Goal: Task Accomplishment & Management: Use online tool/utility

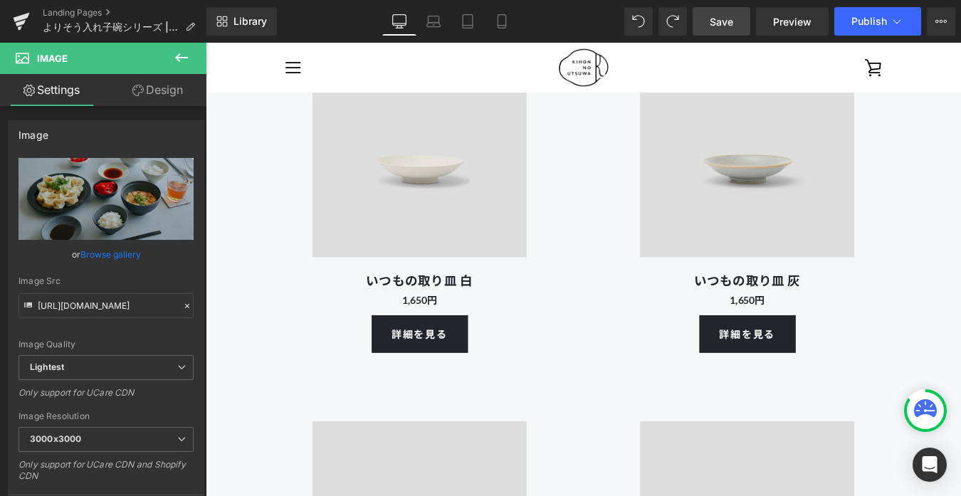
click at [732, 20] on span "Save" at bounding box center [721, 21] width 23 height 15
click at [795, 24] on span "Preview" at bounding box center [792, 21] width 38 height 15
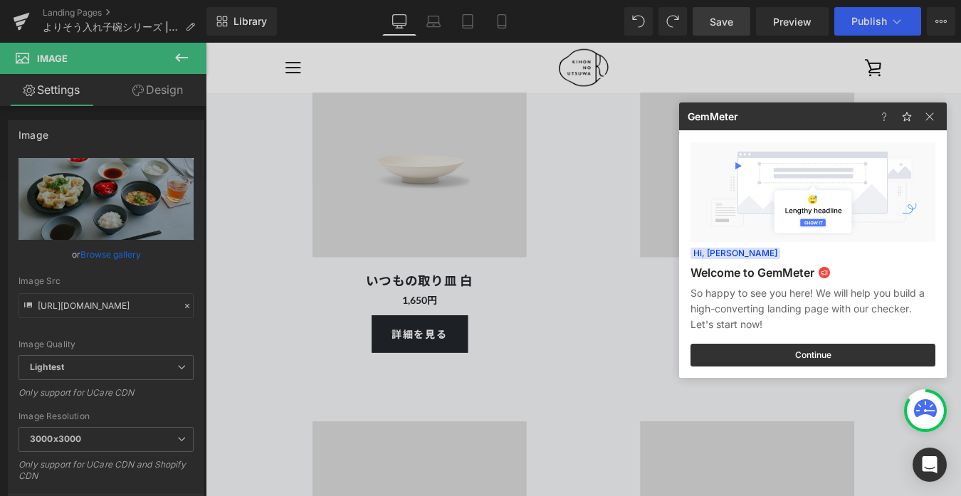
click at [611, 186] on div at bounding box center [480, 248] width 961 height 496
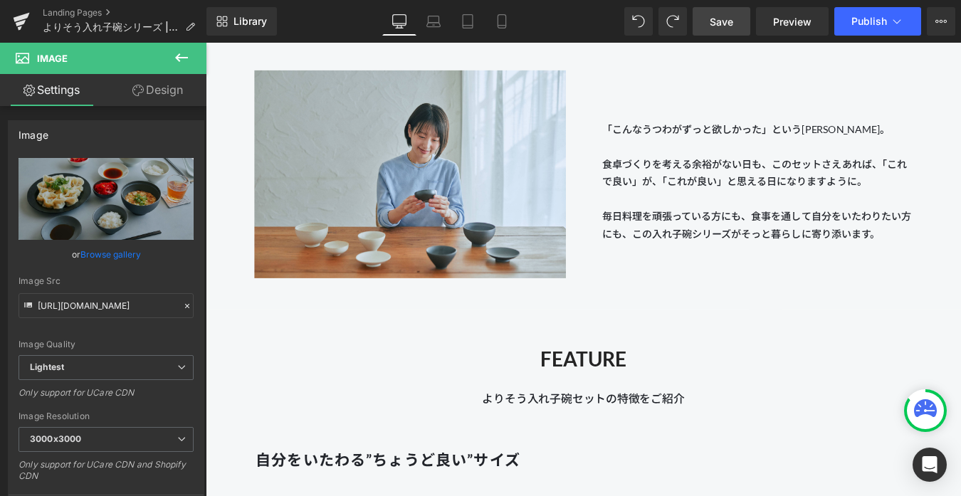
scroll to position [2122, 0]
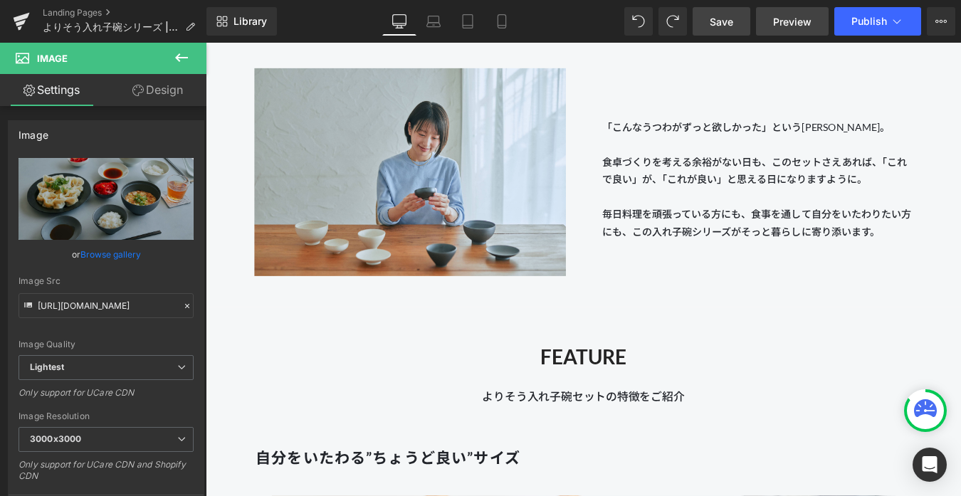
click at [789, 23] on span "Preview" at bounding box center [792, 21] width 38 height 15
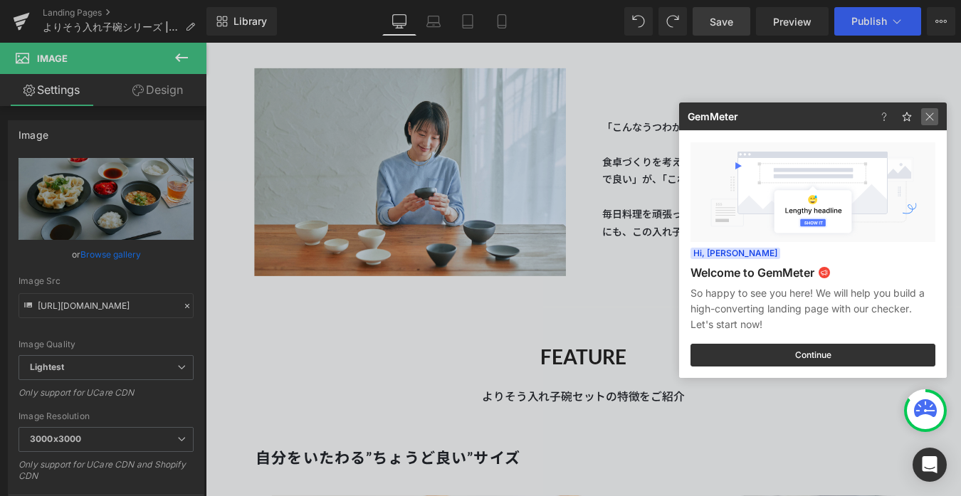
click at [936, 119] on img at bounding box center [929, 116] width 17 height 17
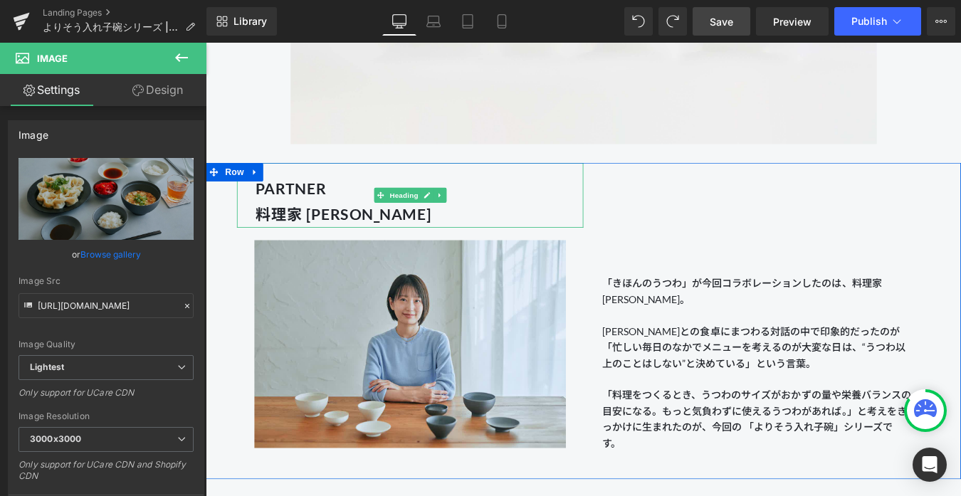
scroll to position [1335, 0]
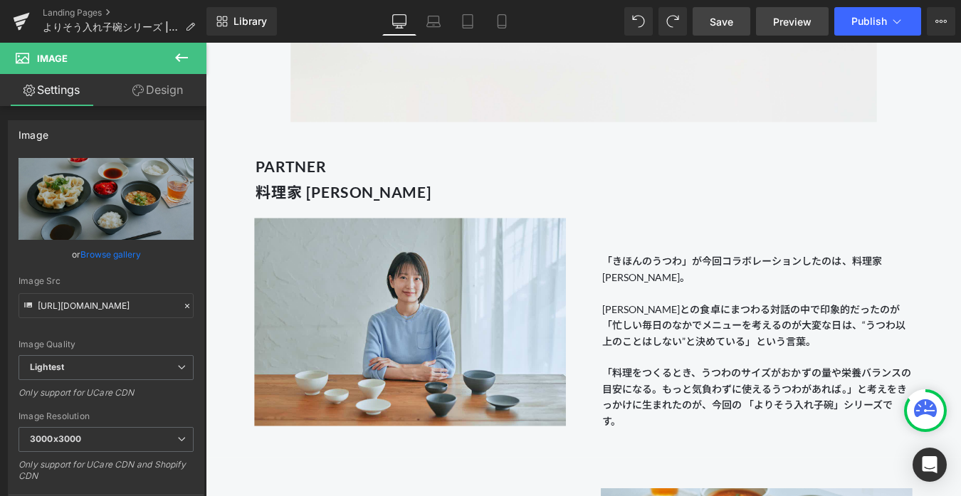
click at [790, 20] on span "Preview" at bounding box center [792, 21] width 38 height 15
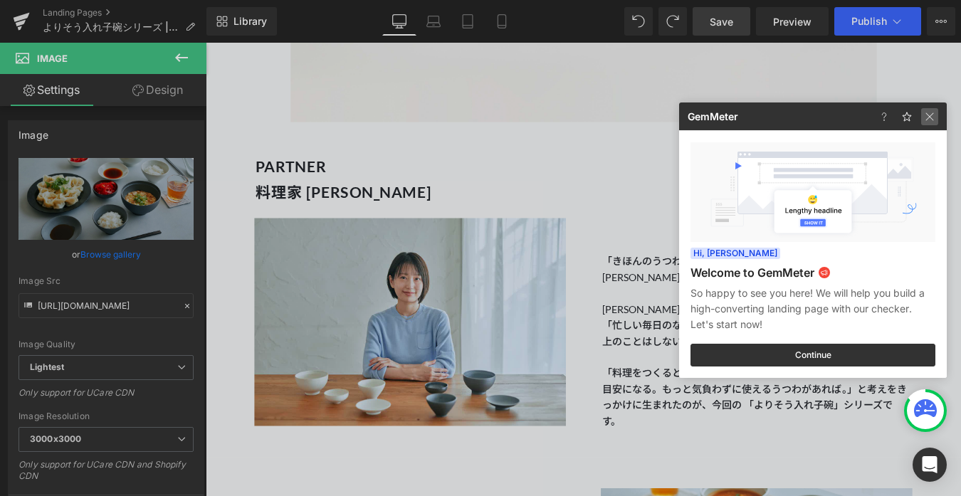
click at [0, 0] on img at bounding box center [0, 0] width 0 height 0
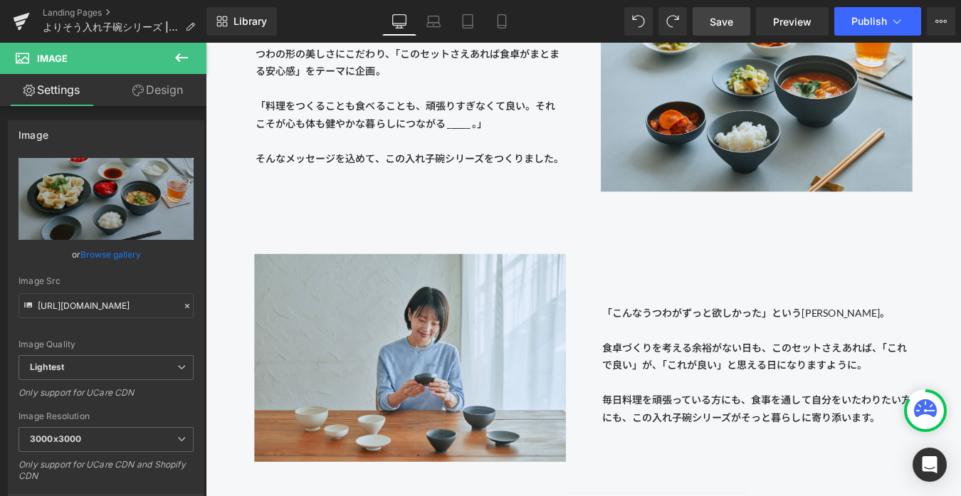
scroll to position [1959, 0]
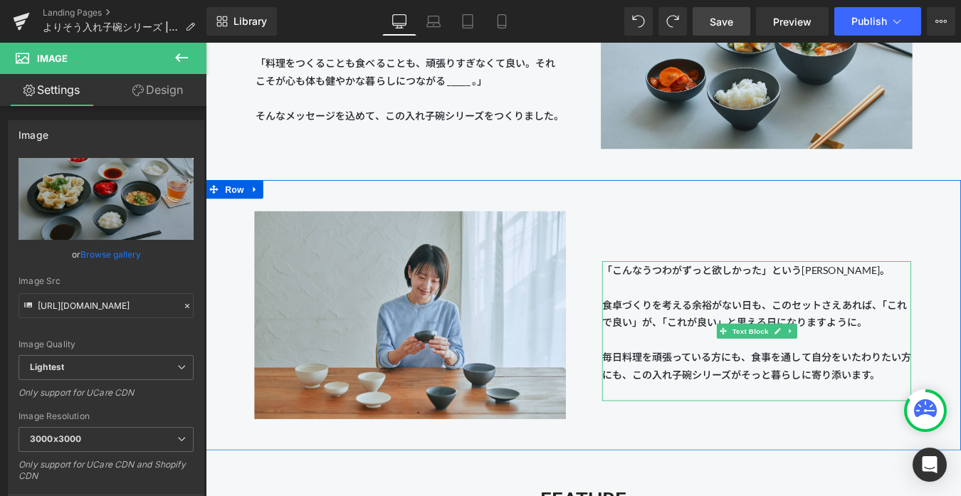
click at [863, 339] on p "食卓づくりを考える余裕がない日も、このセットさえあれば、「これで良い」が、「これが良い」と思える日になりますように。" at bounding box center [834, 352] width 352 height 40
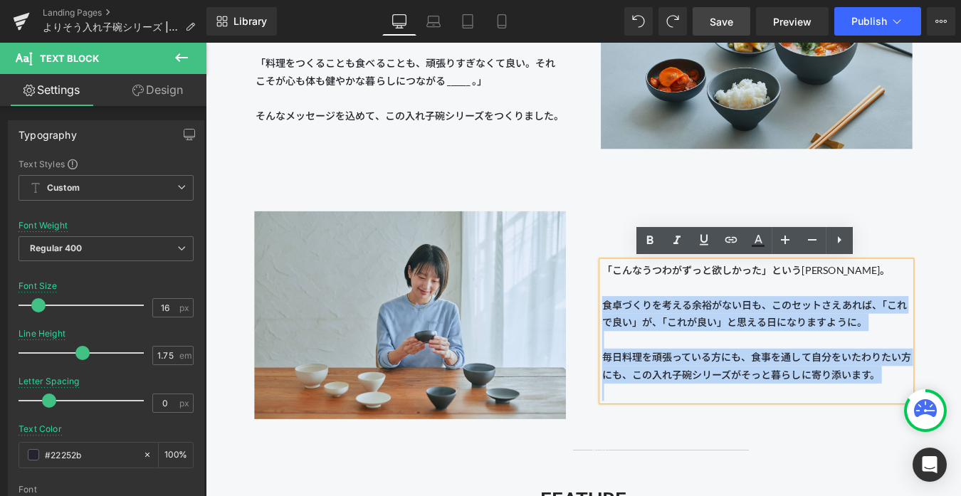
click at [658, 341] on div "「こんなうつわがずっと欲しかった」という[PERSON_NAME]。 食卓づくりを考える余裕がない日も、このセットさえあれば、「これで良い」が、「これが良い」…" at bounding box center [834, 371] width 352 height 159
copy div "食卓づくりを考える余裕がない日も、このセットさえあれば、「これで良い」が、「これが良い」と思える日になりますように。 毎日料理を頑張っている方にも、食事を通し…"
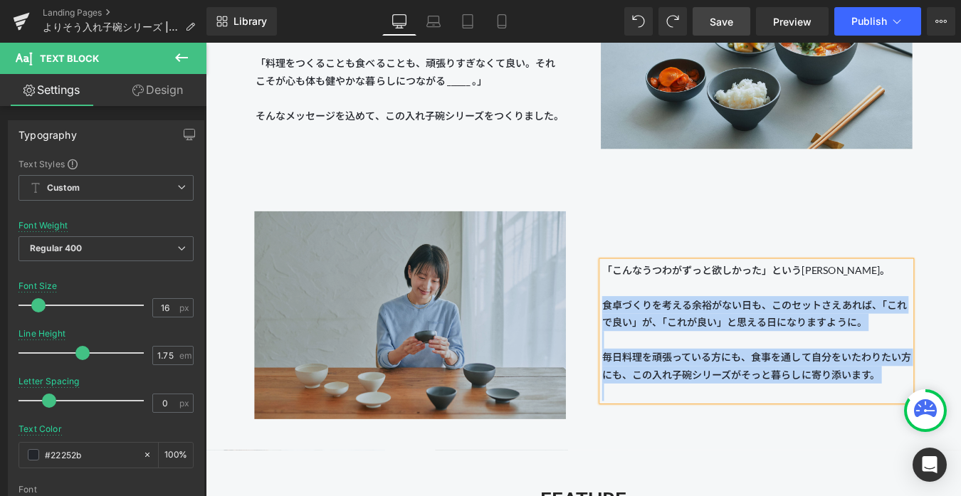
click at [615, 293] on img at bounding box center [439, 353] width 356 height 265
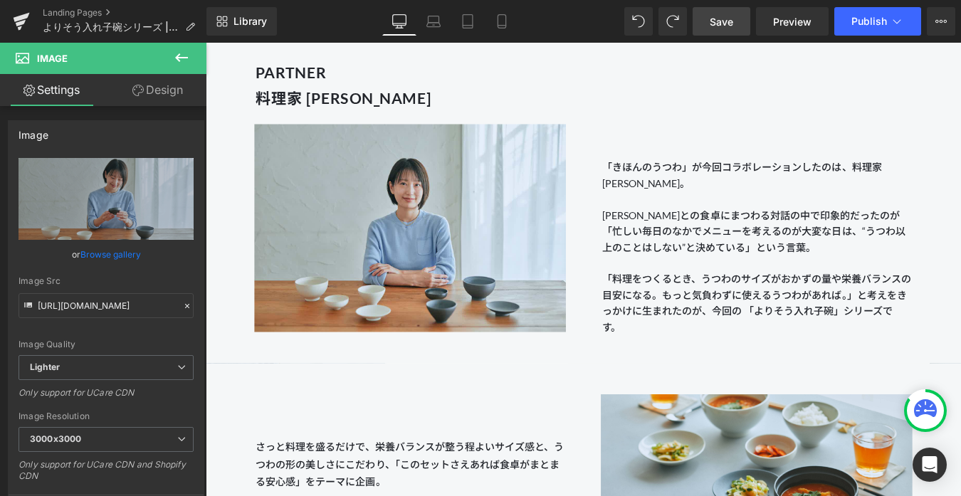
scroll to position [1651, 0]
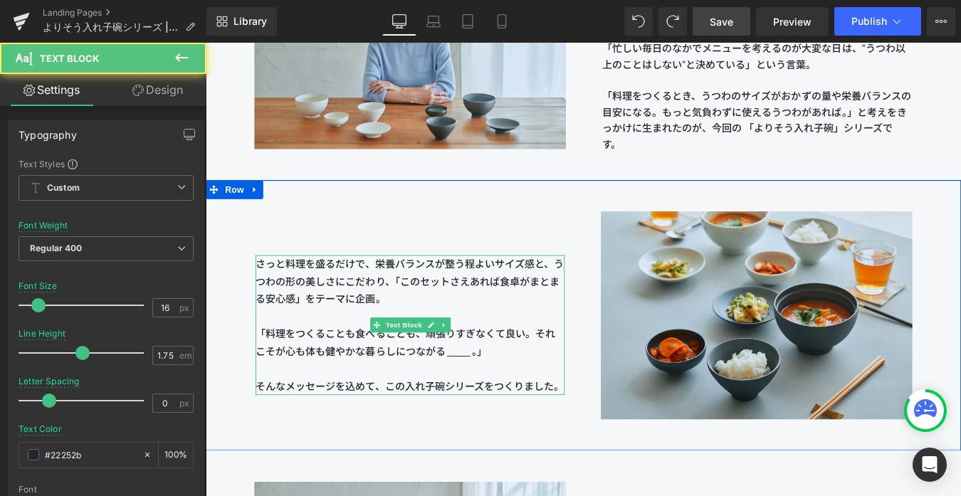
click at [468, 301] on p "さっと料理を盛るだけで、栄養バランスが整う程よいサイズ感と、うつわの形の美しさにこだわり、「このセットさえあれば食卓がまとまる安心感」をテーマに企画。" at bounding box center [439, 315] width 352 height 60
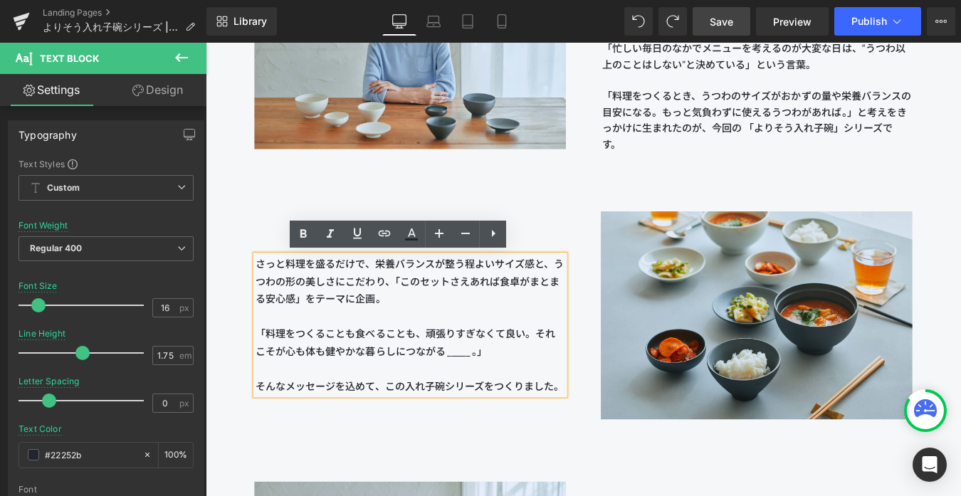
click at [263, 295] on div "さっと料理を盛るだけで、栄養バランスが整う程よいサイズ感と、うつわの形の美しさにこだわり、「このセットさえあれば食卓がまとまる安心感」をテーマに企画。 「料理…" at bounding box center [439, 364] width 352 height 159
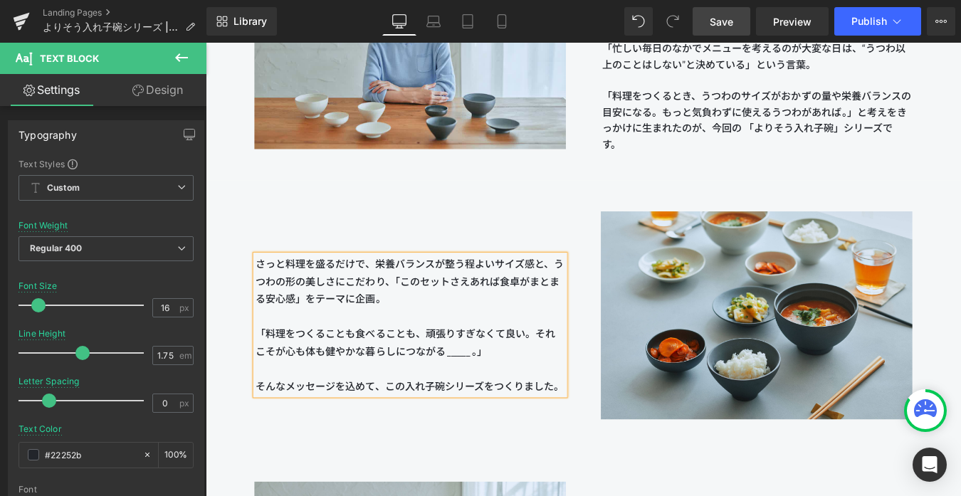
click at [263, 295] on span "さっと料理を盛るだけで、栄養バランスが整う程よいサイズ感と、うつわの形の美しさにこだわり、「このセットさえあれば食卓がまとまる安心感」をテーマに企画。" at bounding box center [439, 314] width 352 height 53
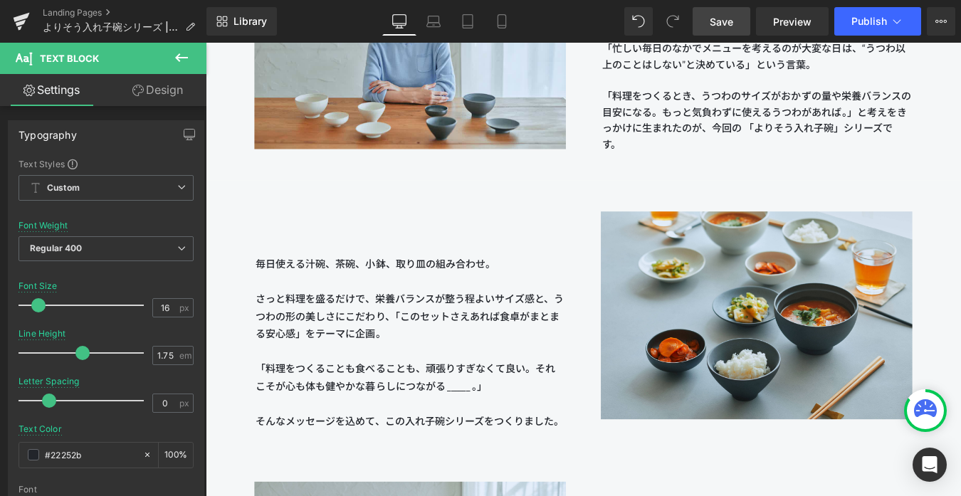
click at [727, 19] on span "Save" at bounding box center [721, 21] width 23 height 15
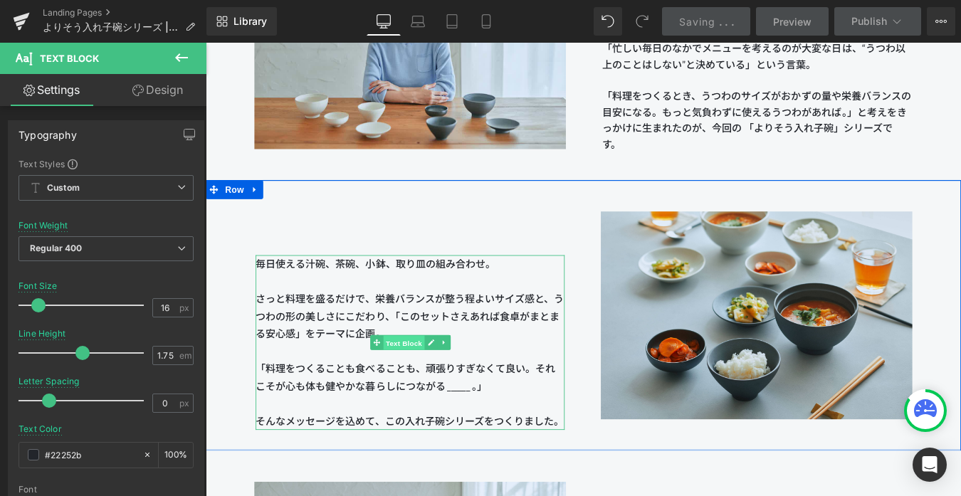
click at [426, 383] on span "Text Block" at bounding box center [431, 385] width 47 height 17
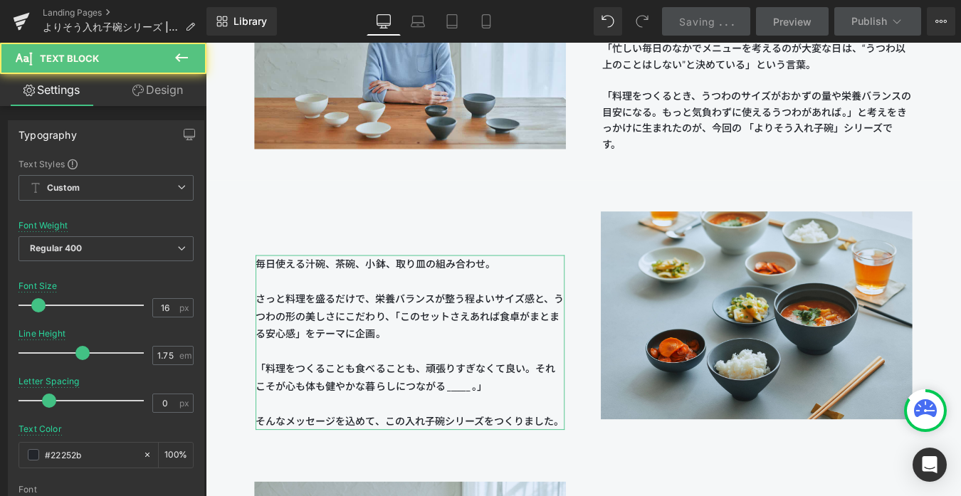
click at [154, 88] on link "Design" at bounding box center [157, 90] width 103 height 32
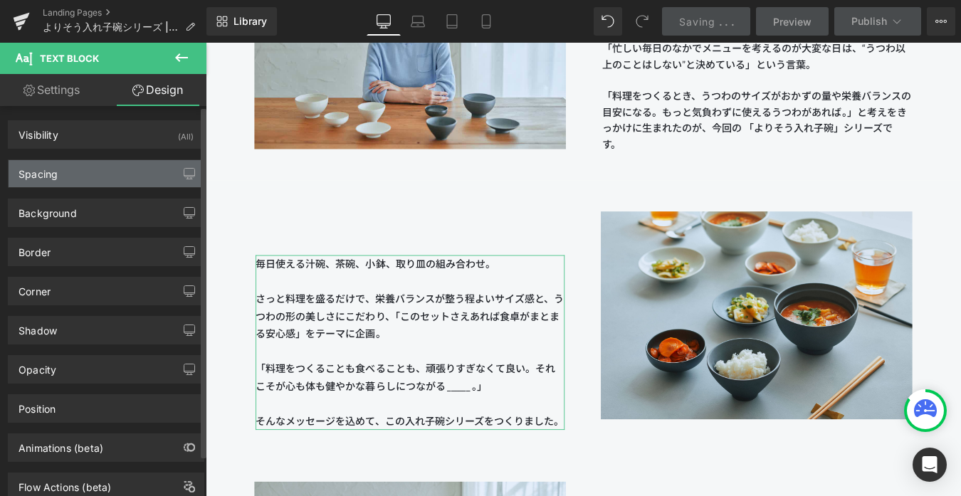
click at [105, 176] on div "Spacing" at bounding box center [106, 173] width 195 height 27
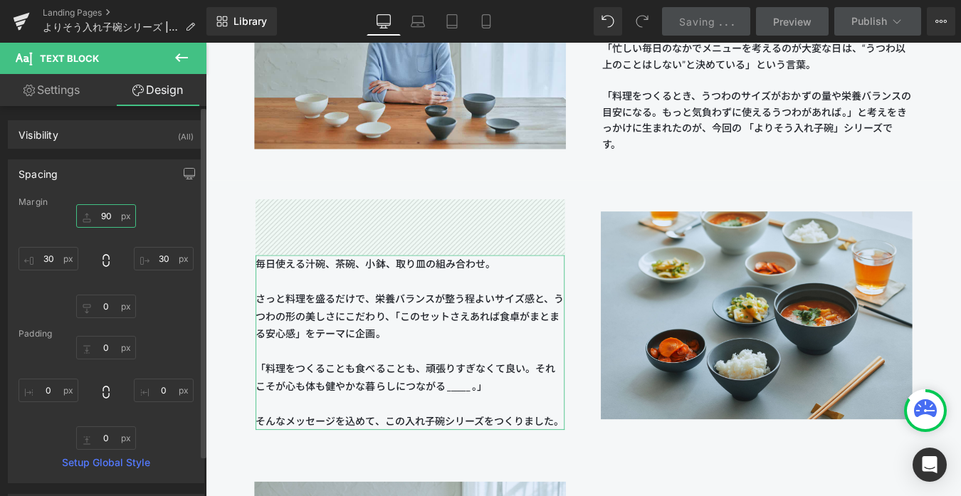
click at [105, 216] on input "90" at bounding box center [106, 215] width 60 height 23
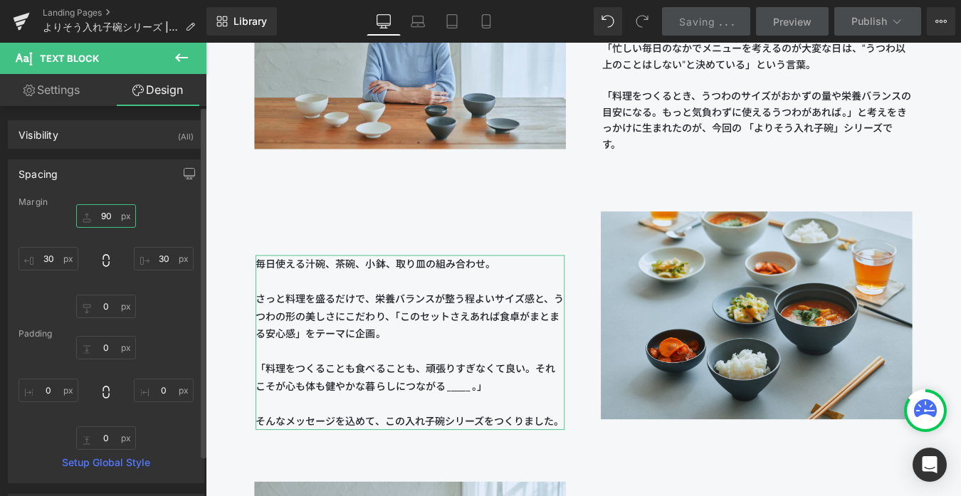
click at [102, 215] on input "90" at bounding box center [106, 215] width 60 height 23
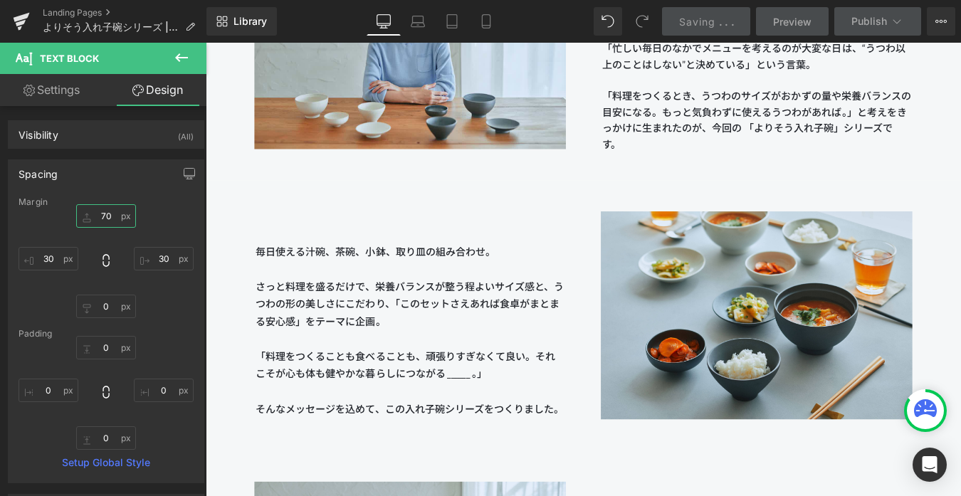
type input "70"
click at [707, 21] on span "Saving" at bounding box center [697, 22] width 36 height 12
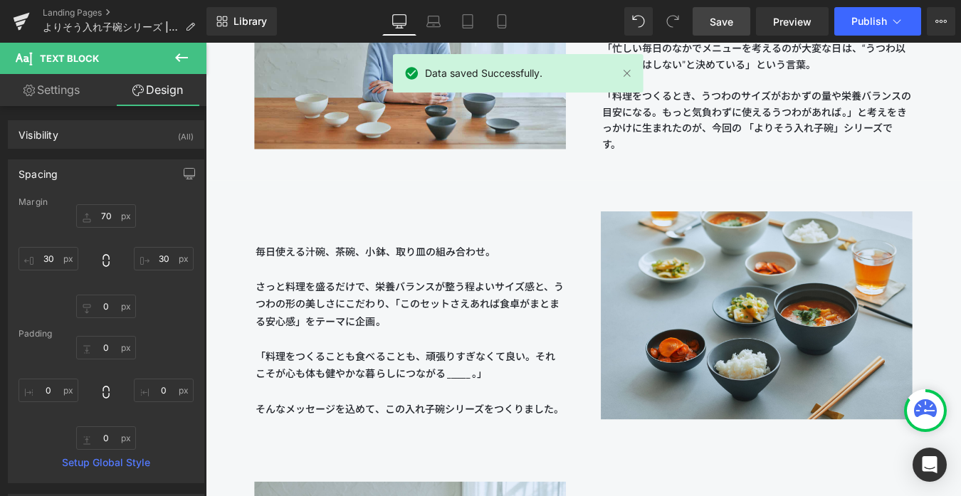
click at [707, 21] on link "Save" at bounding box center [722, 21] width 58 height 28
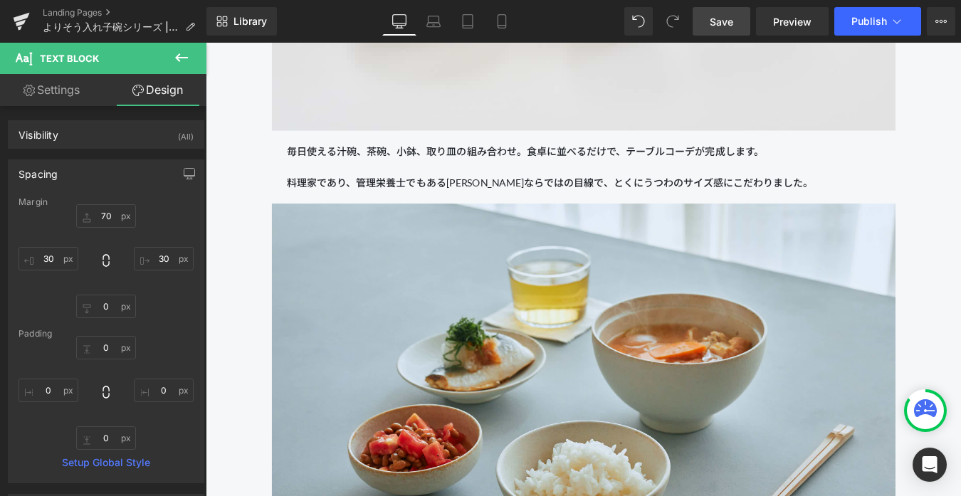
scroll to position [3104, 0]
